Goal: Task Accomplishment & Management: Manage account settings

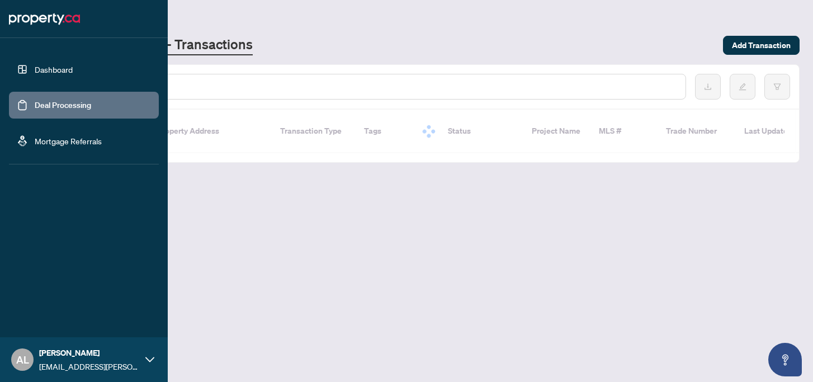
click at [43, 66] on link "Dashboard" at bounding box center [54, 69] width 38 height 10
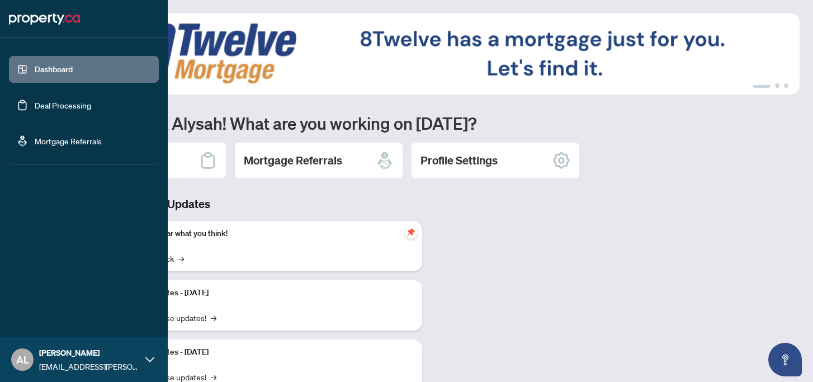
click at [50, 110] on link "Deal Processing" at bounding box center [63, 105] width 56 height 10
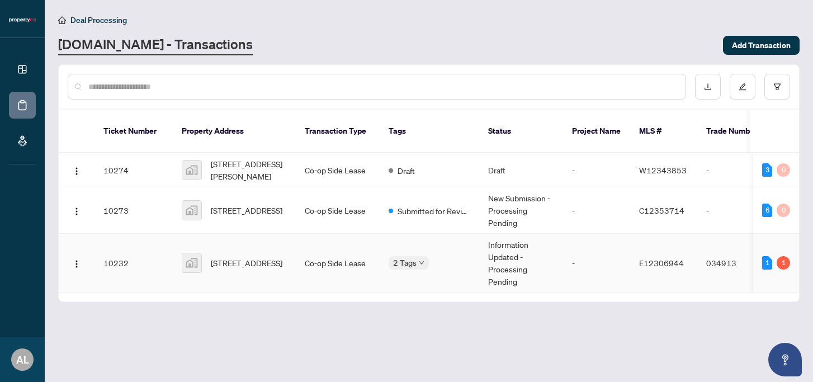
click at [784, 256] on div "1" at bounding box center [783, 262] width 13 height 13
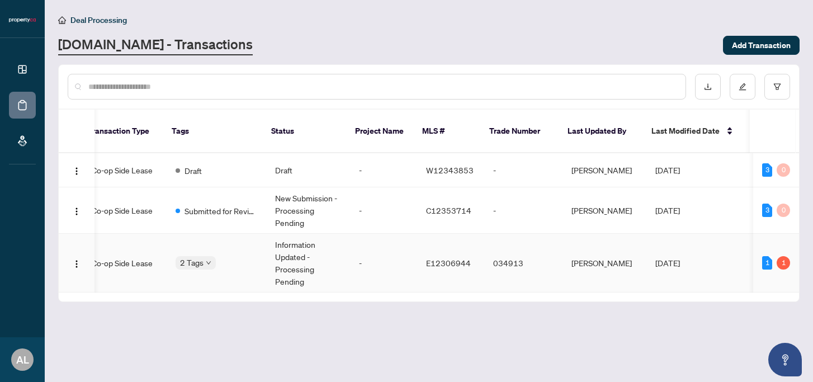
scroll to position [0, 213]
